Goal: Navigation & Orientation: Find specific page/section

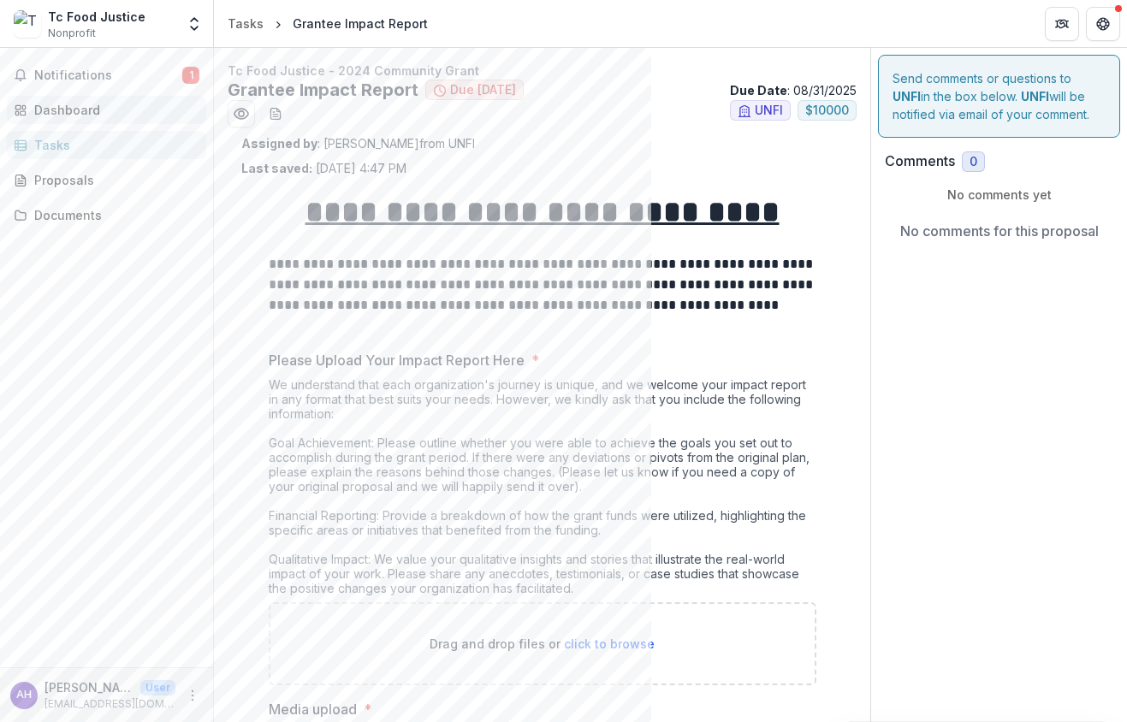
click at [50, 109] on div "Dashboard" at bounding box center [113, 110] width 158 height 18
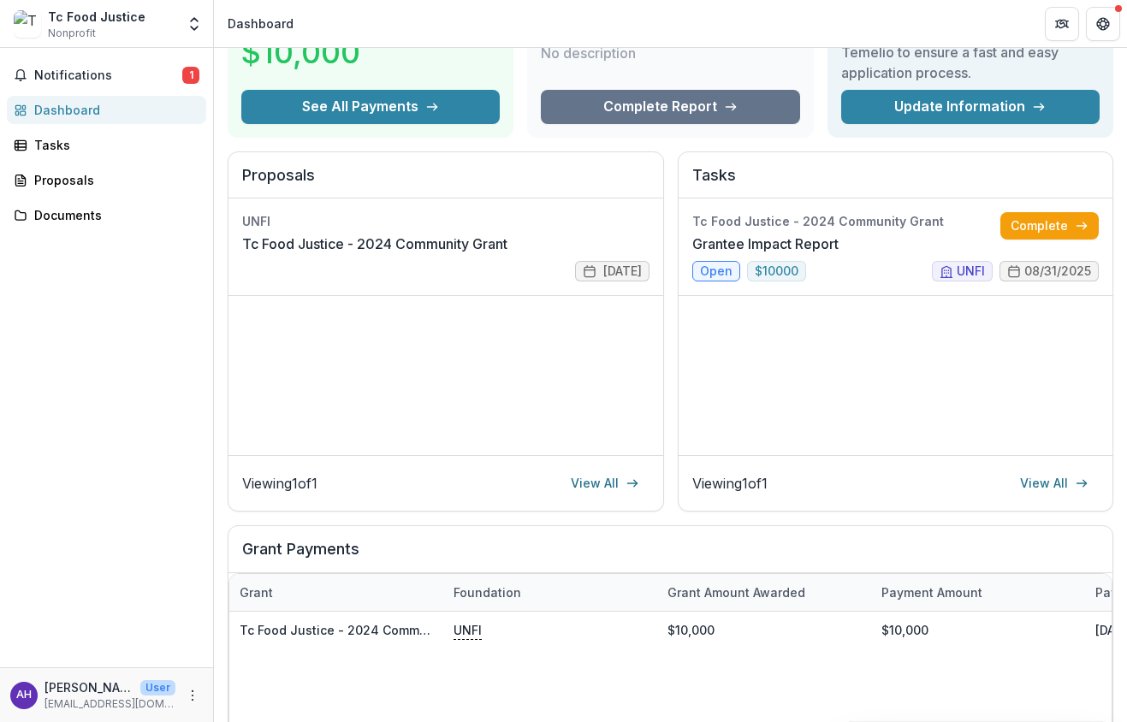
scroll to position [130, 0]
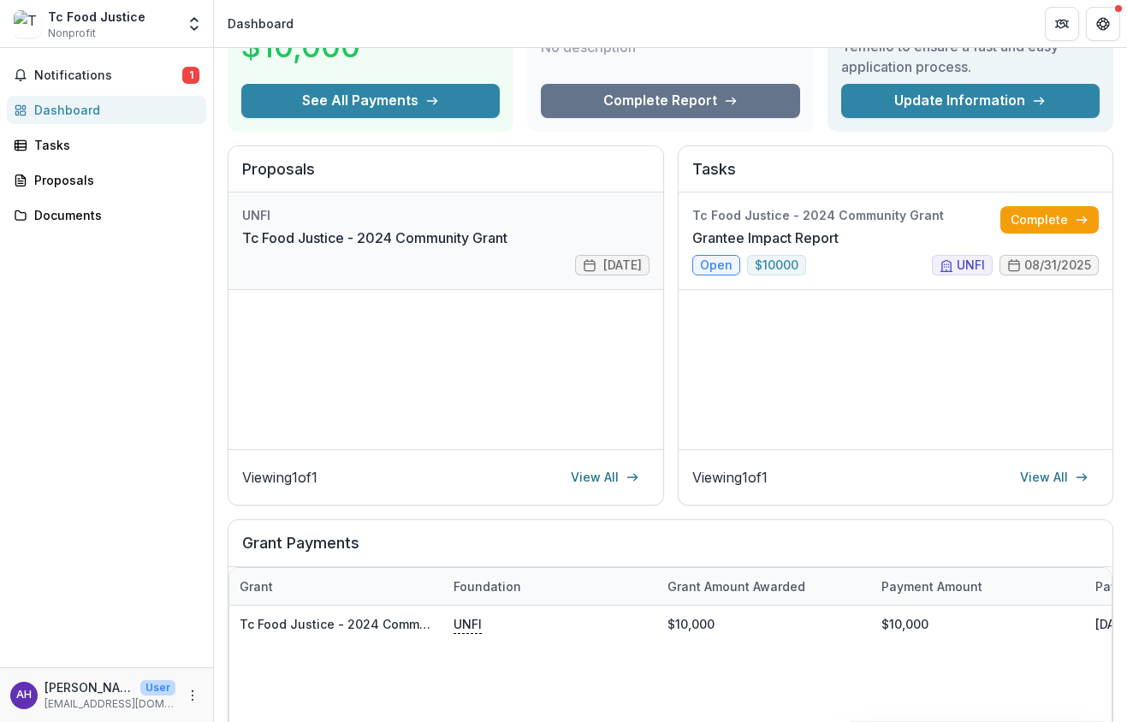
click at [507, 248] on link "Tc Food Justice - 2024 Community Grant" at bounding box center [374, 238] width 265 height 21
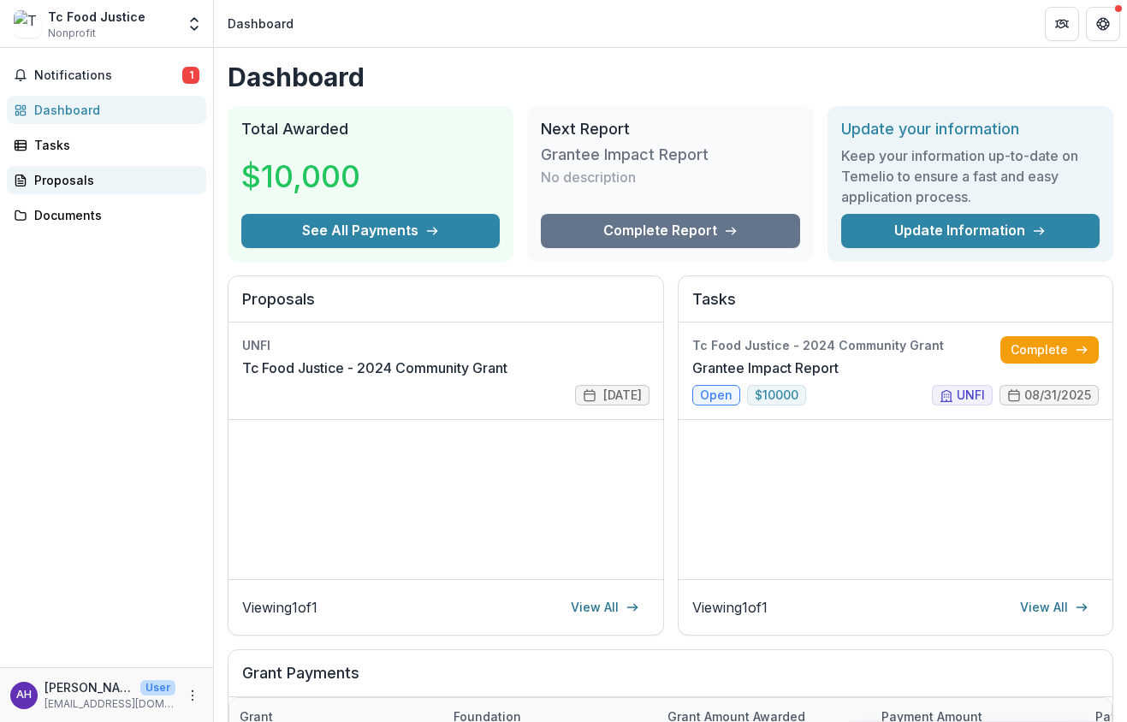
click at [67, 181] on div "Proposals" at bounding box center [113, 180] width 158 height 18
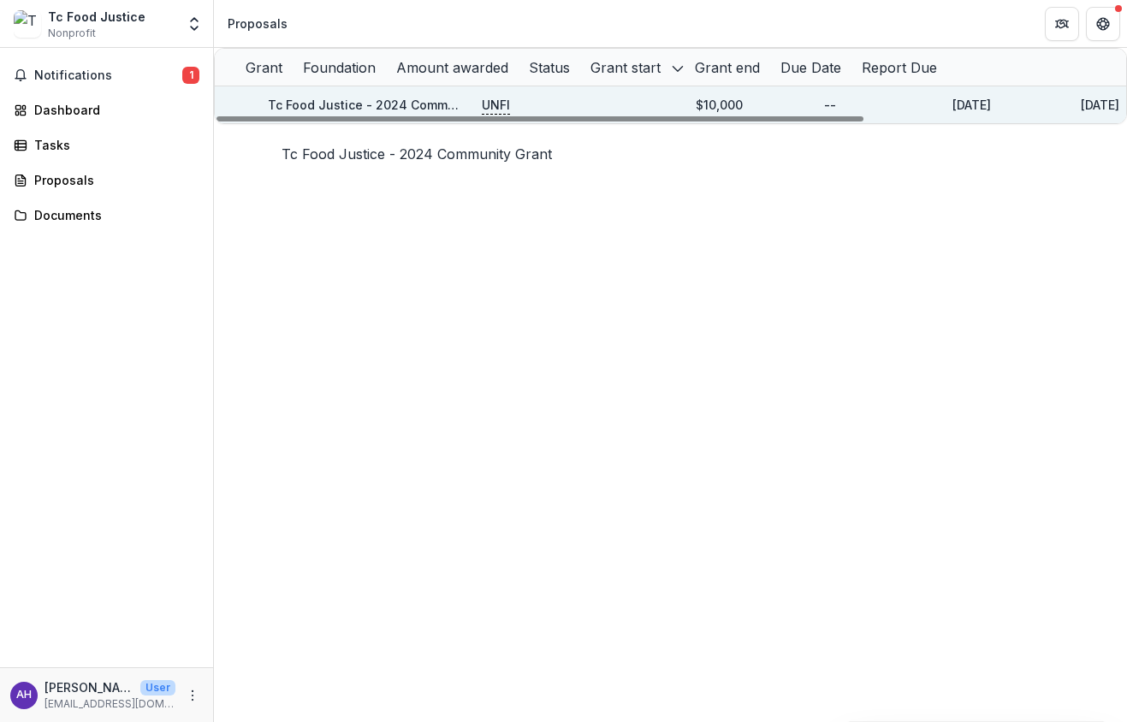
click at [410, 107] on div "Tc Food Justice - 2024 Community Grant" at bounding box center [364, 104] width 193 height 37
click at [412, 112] on link "Tc Food Justice - 2024 Community Grant" at bounding box center [391, 105] width 246 height 15
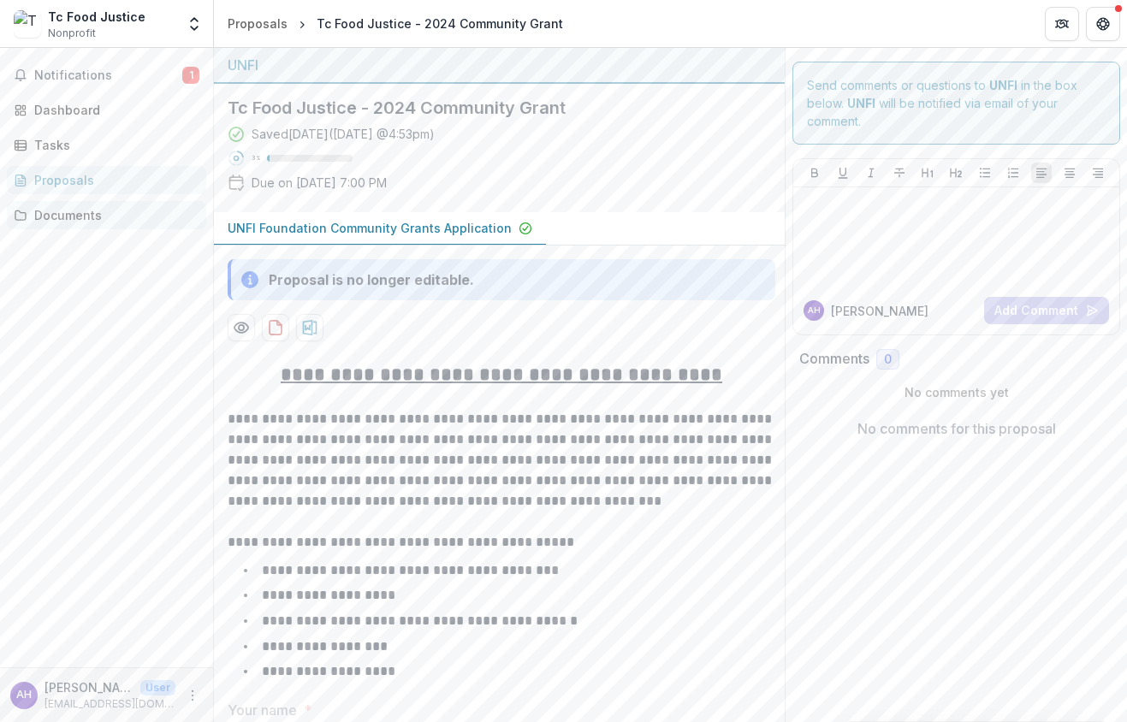
click at [75, 217] on div "Documents" at bounding box center [113, 215] width 158 height 18
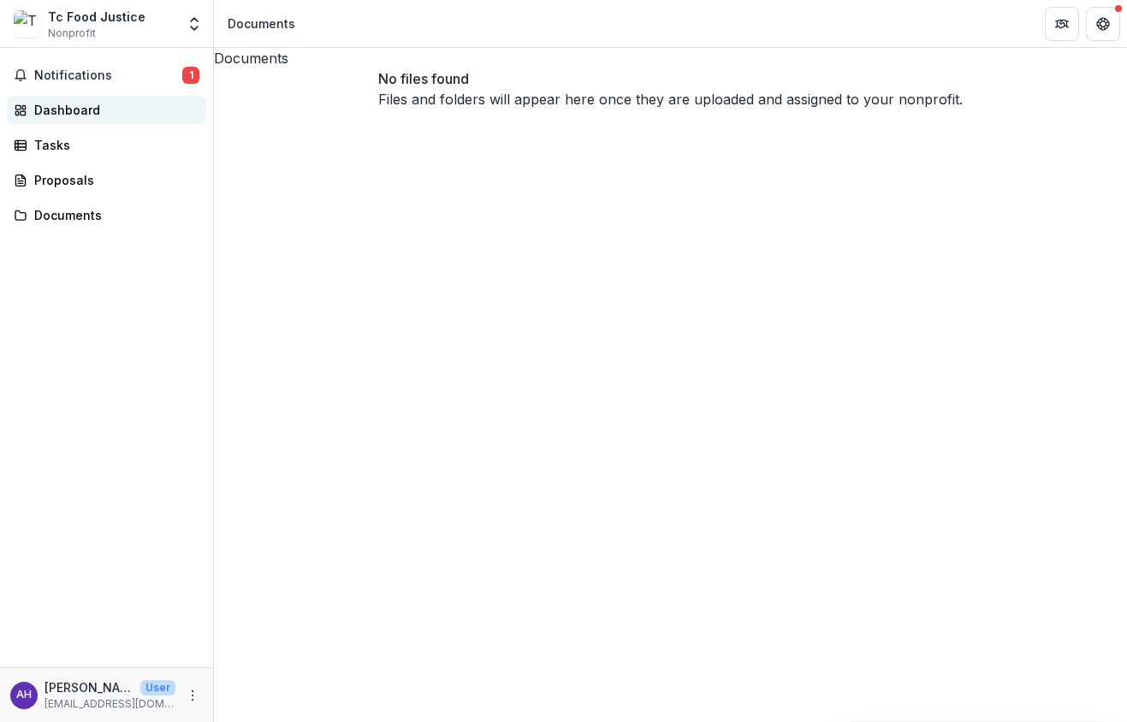
click at [48, 102] on div "Dashboard" at bounding box center [113, 110] width 158 height 18
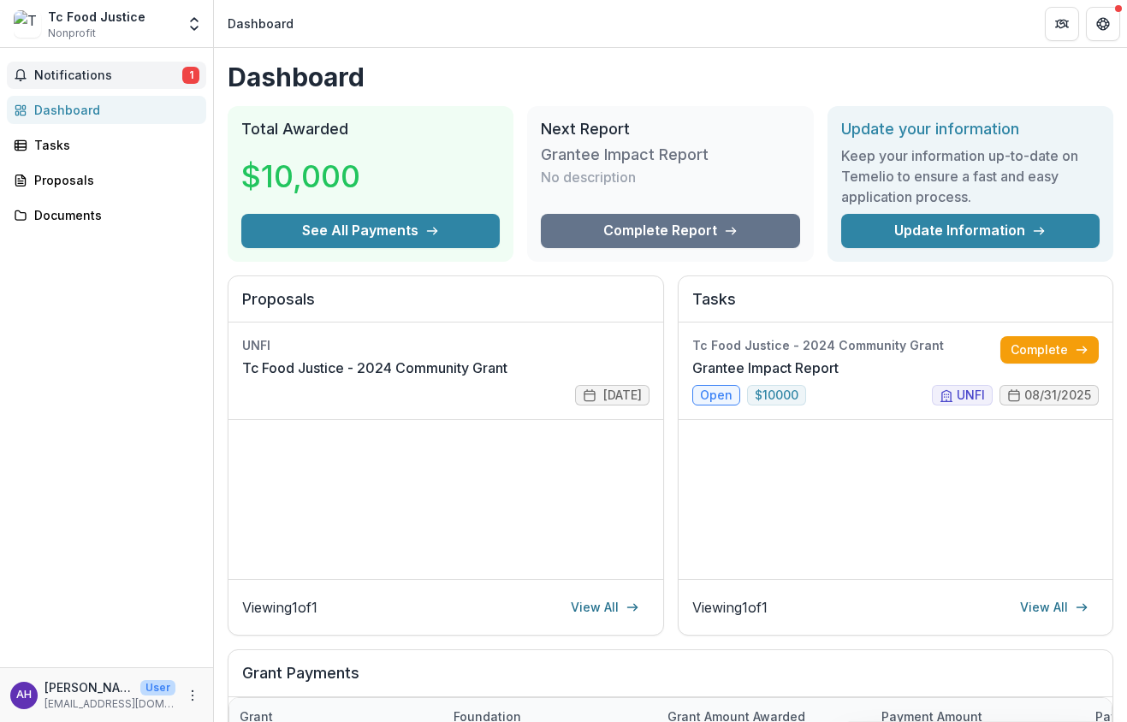
click at [44, 73] on span "Notifications" at bounding box center [108, 75] width 148 height 15
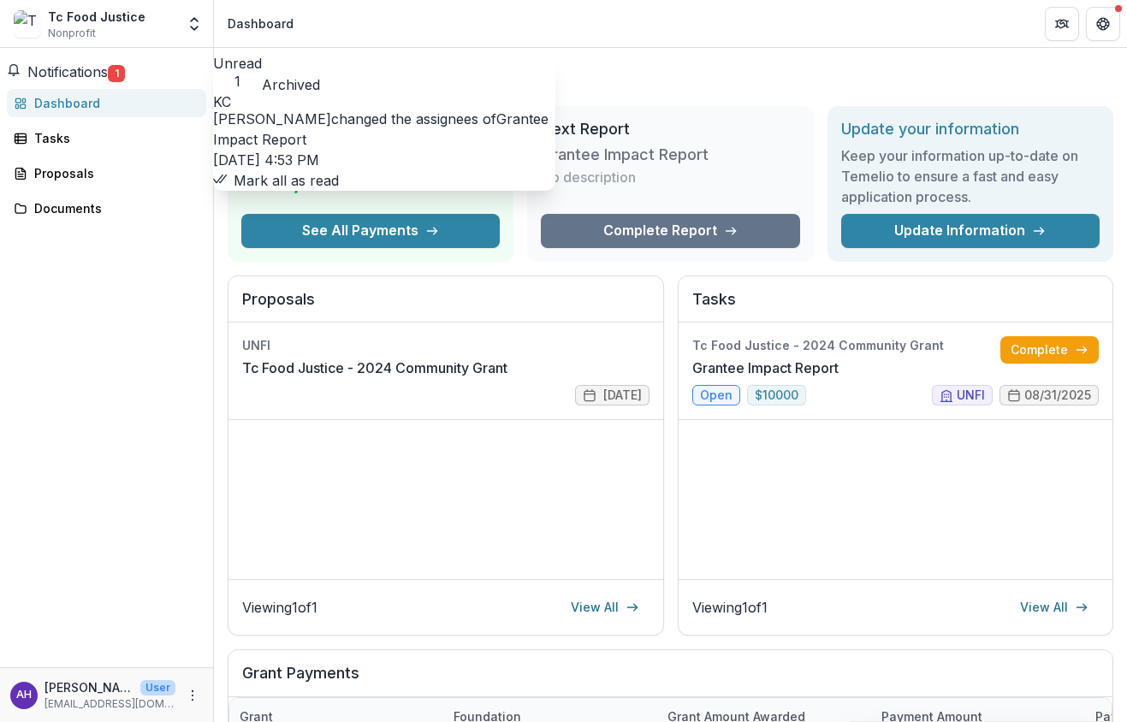
click at [323, 127] on link "Grantee Impact Report" at bounding box center [380, 129] width 335 height 38
